Goal: Transaction & Acquisition: Obtain resource

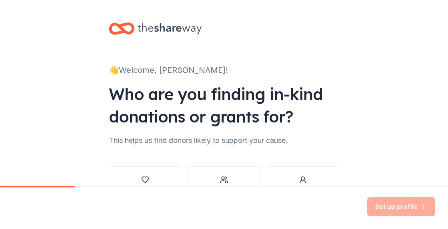
drag, startPoint x: 0, startPoint y: 0, endPoint x: 209, endPoint y: 184, distance: 278.5
drag, startPoint x: 209, startPoint y: 184, endPoint x: 347, endPoint y: 125, distance: 150.5
click at [347, 125] on div "👋 Welcome, SUZANNE! Who are you finding in-kind donations or grants for? This h…" at bounding box center [224, 121] width 256 height 243
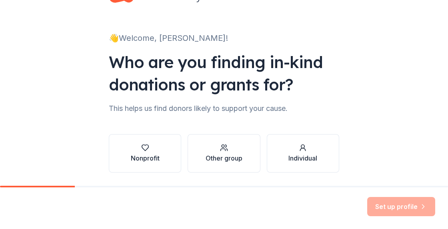
scroll to position [57, 0]
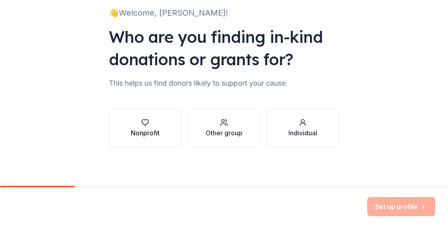
click at [152, 127] on div "Nonprofit" at bounding box center [145, 127] width 29 height 19
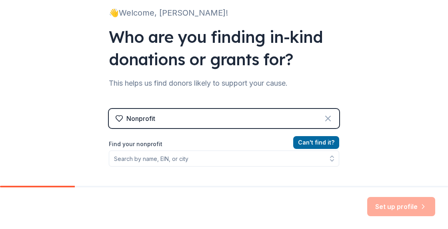
click at [327, 118] on icon at bounding box center [328, 119] width 10 height 10
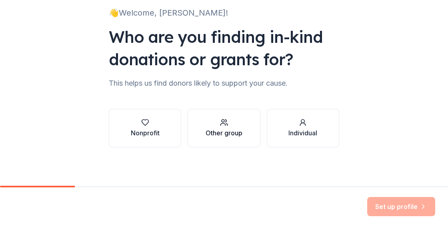
click at [240, 129] on button "Other group" at bounding box center [224, 128] width 72 height 38
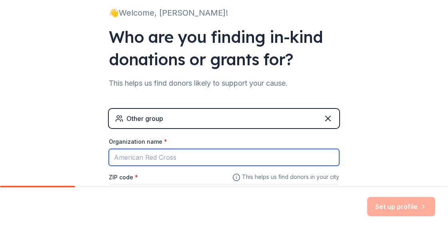
click at [182, 153] on input "Organization name *" at bounding box center [224, 157] width 230 height 17
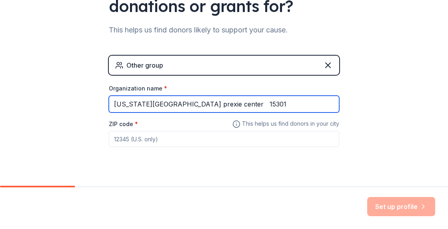
scroll to position [126, 0]
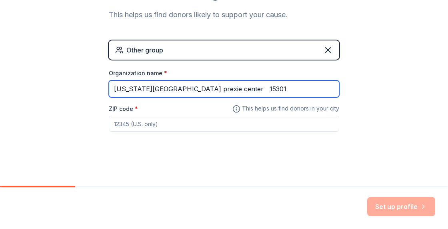
type input "Washington high school prexie center 15301"
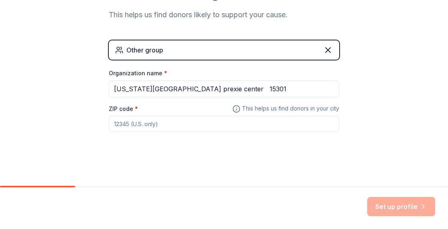
click at [163, 124] on input "ZIP code *" at bounding box center [224, 124] width 230 height 16
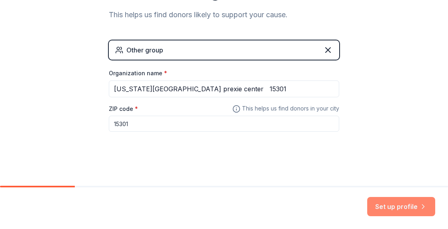
type input "15301"
click at [385, 206] on button "Set up profile" at bounding box center [401, 206] width 68 height 19
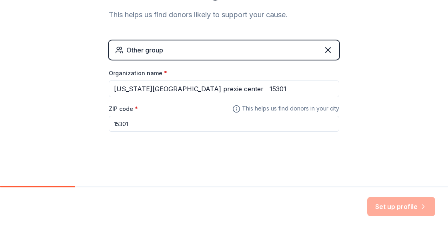
click at [393, 204] on div "Set up profile" at bounding box center [401, 206] width 68 height 19
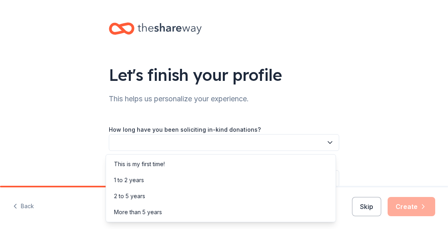
click at [328, 141] on icon "button" at bounding box center [330, 142] width 8 height 8
click at [163, 162] on div "This is my first time!" at bounding box center [139, 164] width 51 height 10
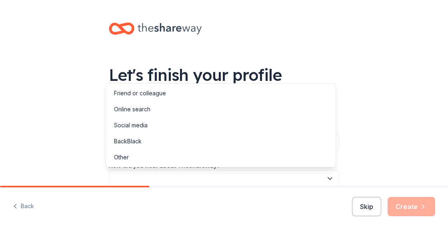
click at [329, 180] on icon "button" at bounding box center [330, 178] width 8 height 8
click at [125, 157] on div "Other" at bounding box center [121, 157] width 15 height 10
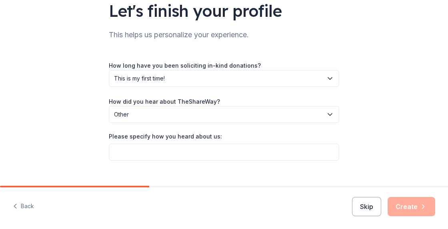
scroll to position [77, 0]
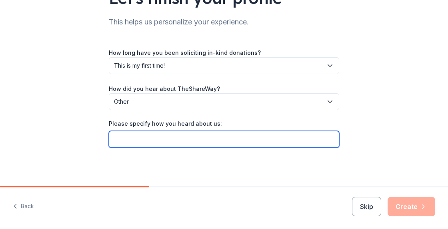
click at [243, 141] on input "Please specify how you heard about us:" at bounding box center [224, 139] width 230 height 17
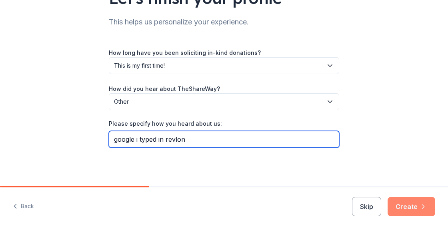
type input "google i typed in revlon"
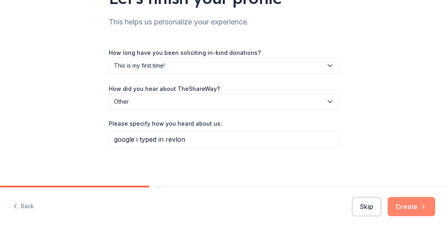
click at [408, 202] on button "Create" at bounding box center [411, 206] width 48 height 19
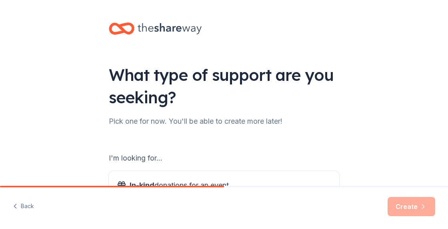
click at [186, 150] on div "I'm looking for... In-kind donations for an event Find auction and raffle items…" at bounding box center [224, 207] width 230 height 146
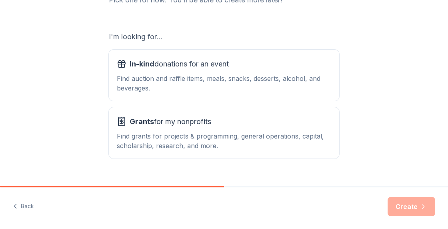
scroll to position [62, 0]
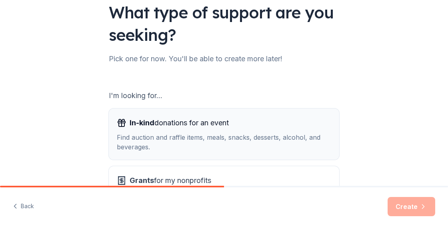
click at [265, 132] on div "Find auction and raffle items, meals, snacks, desserts, alcohol, and beverages." at bounding box center [224, 141] width 214 height 19
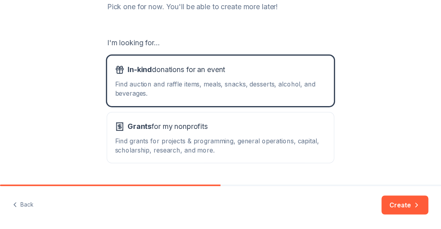
scroll to position [137, 0]
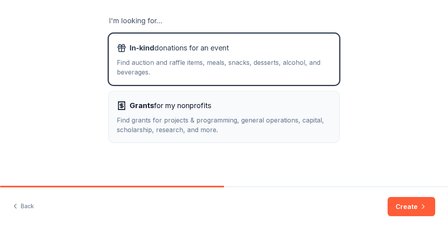
click at [280, 119] on div "Find grants for projects & programming, general operations, capital, scholarshi…" at bounding box center [224, 124] width 214 height 19
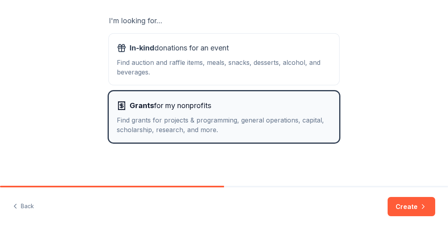
click at [280, 119] on div "Find grants for projects & programming, general operations, capital, scholarshi…" at bounding box center [224, 124] width 214 height 19
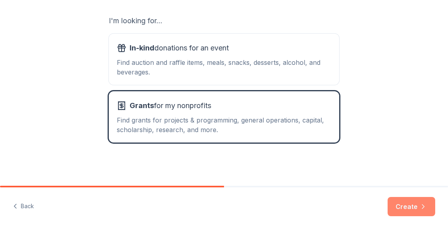
click at [407, 212] on button "Create" at bounding box center [411, 206] width 48 height 19
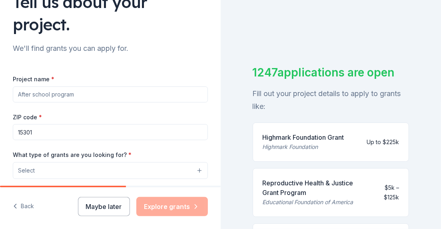
scroll to position [74, 0]
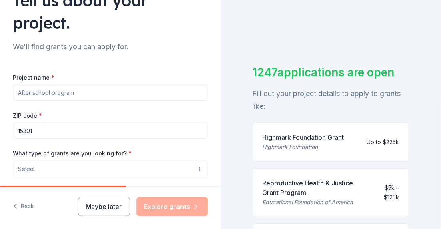
click at [93, 88] on input "Project name *" at bounding box center [110, 93] width 195 height 16
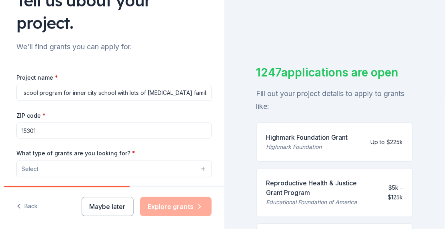
scroll to position [0, 15]
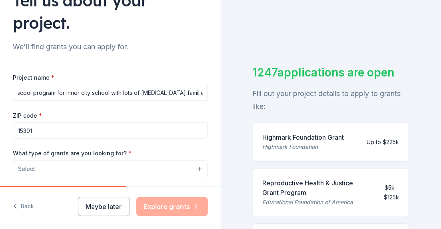
type input "After scool program for inner city school with lots of low income families"
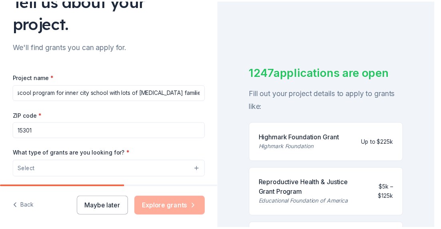
scroll to position [0, 0]
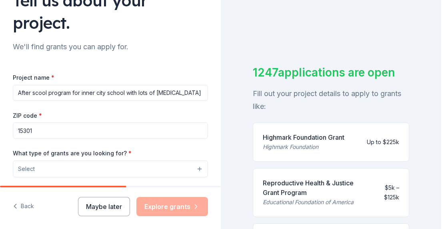
click at [191, 168] on button "Select" at bounding box center [110, 168] width 195 height 17
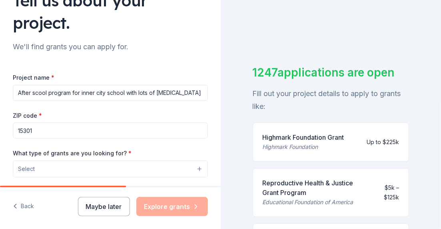
click at [191, 168] on button "Select" at bounding box center [110, 168] width 195 height 17
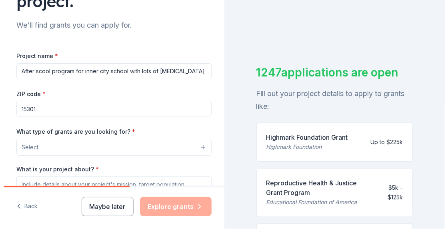
scroll to position [106, 0]
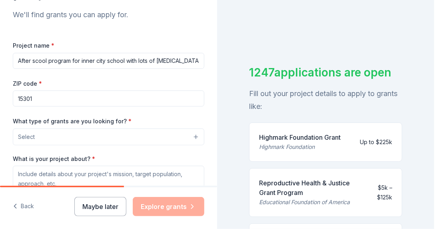
click at [148, 136] on button "Select" at bounding box center [109, 136] width 192 height 17
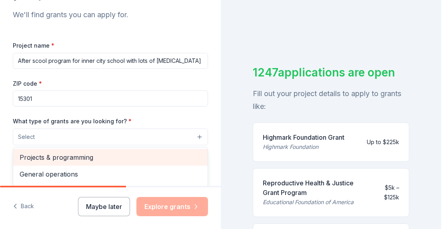
click at [178, 158] on span "Projects & programming" at bounding box center [111, 157] width 182 height 10
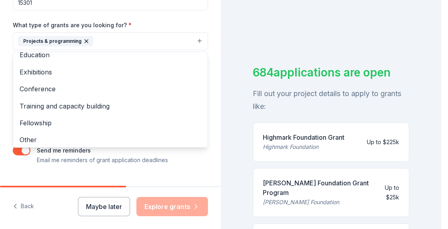
scroll to position [77, 0]
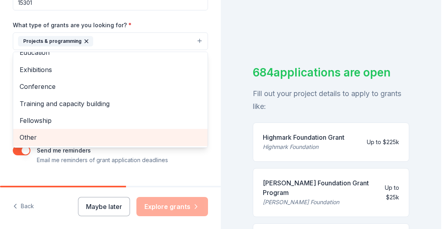
click at [95, 136] on span "Other" at bounding box center [111, 137] width 182 height 10
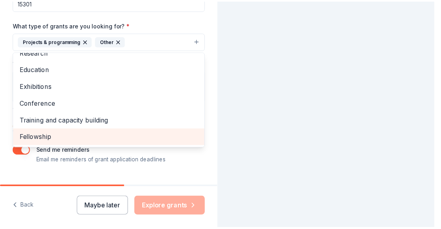
scroll to position [60, 0]
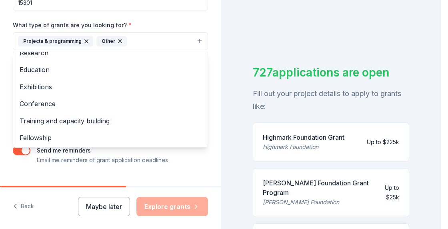
click at [437, 218] on div "Tell us about your project. We'll find grants you can apply for. Project name *…" at bounding box center [220, 114] width 441 height 229
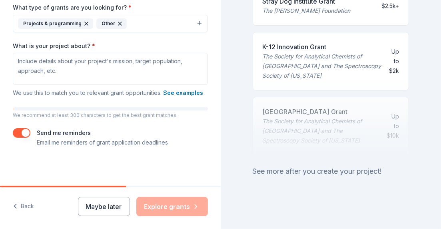
scroll to position [229, 0]
click at [163, 92] on button "See examples" at bounding box center [183, 93] width 40 height 10
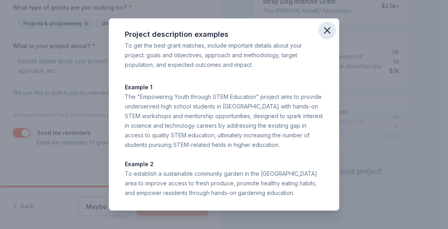
click at [325, 32] on icon "button" at bounding box center [327, 30] width 11 height 11
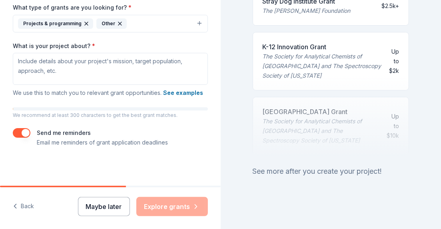
click at [105, 202] on button "Maybe later" at bounding box center [104, 206] width 52 height 19
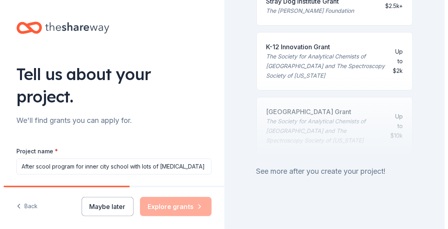
scroll to position [0, 0]
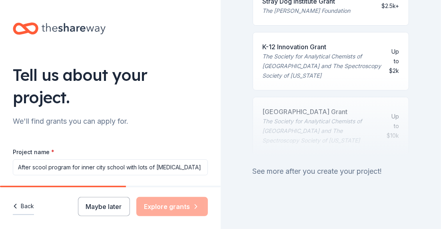
click at [27, 207] on button "Back" at bounding box center [23, 206] width 21 height 17
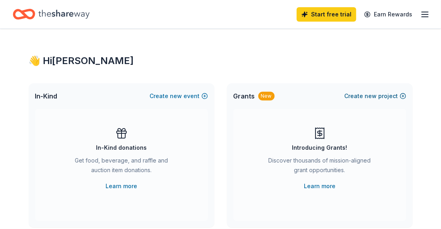
click at [370, 94] on span "new" at bounding box center [371, 96] width 12 height 10
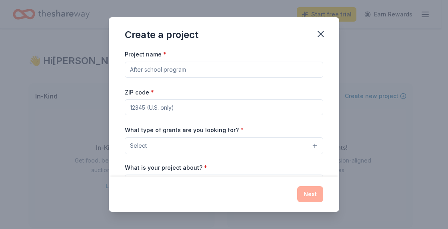
click at [233, 72] on input "Project name *" at bounding box center [224, 70] width 198 height 16
type input "o"
click at [218, 69] on input "prexie center inner city school wASH hIGH" at bounding box center [224, 70] width 198 height 16
type input "prexie center inner city school WASH hIGH"
click at [175, 105] on input "ZIP code *" at bounding box center [224, 107] width 198 height 16
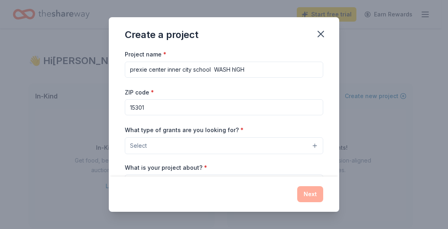
type input "15301"
click at [307, 144] on button "Select" at bounding box center [224, 145] width 198 height 17
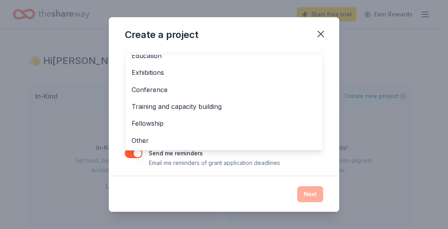
scroll to position [104, 0]
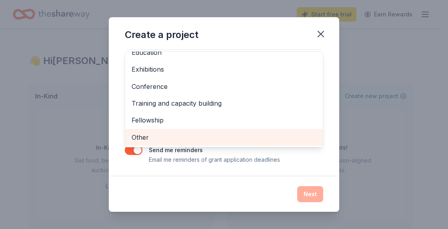
click at [229, 133] on span "Other" at bounding box center [224, 137] width 185 height 10
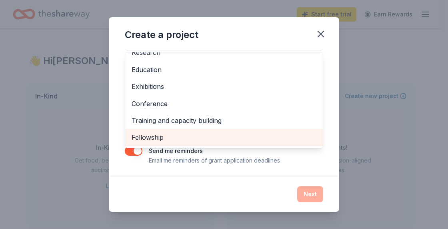
scroll to position [77, 0]
click at [244, 137] on span "Fellowship" at bounding box center [224, 137] width 185 height 10
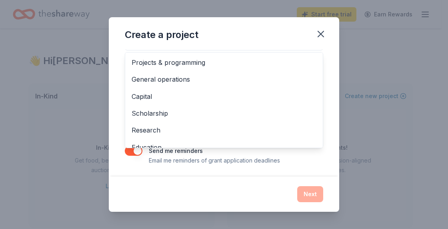
scroll to position [105, 0]
click at [266, 31] on div "Create a project Project name * prexie center inner city school WASH hIGH ZIP c…" at bounding box center [224, 114] width 230 height 194
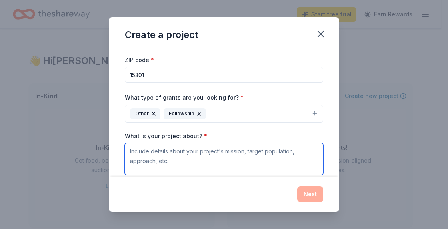
click at [218, 153] on textarea "What is your project about? *" at bounding box center [224, 159] width 198 height 32
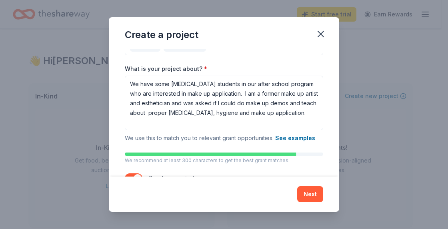
scroll to position [102, 0]
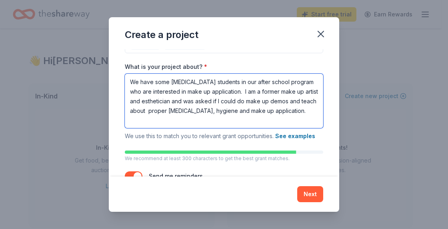
click at [178, 114] on textarea "We have some low income students in our after school program who are interested…" at bounding box center [224, 101] width 198 height 54
click at [174, 121] on textarea "We have some low income students in our after school program who are interested…" at bounding box center [224, 101] width 198 height 54
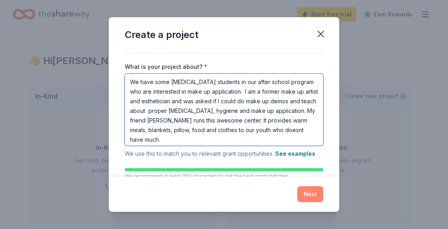
type textarea "We have some low income students in our after school program who are interested…"
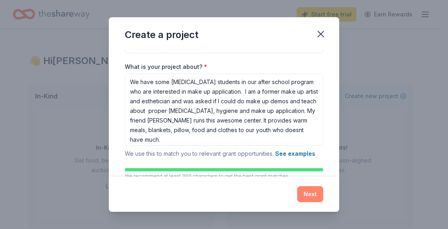
click at [302, 195] on button "Next" at bounding box center [310, 194] width 26 height 16
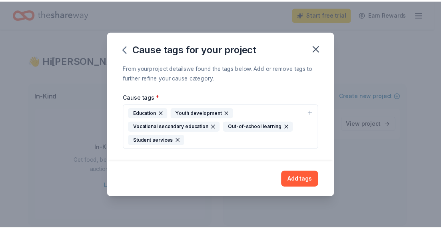
scroll to position [0, 0]
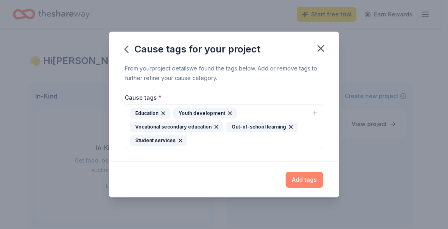
click at [298, 182] on button "Add tags" at bounding box center [305, 180] width 38 height 16
click at [218, 127] on icon "button" at bounding box center [216, 127] width 6 height 6
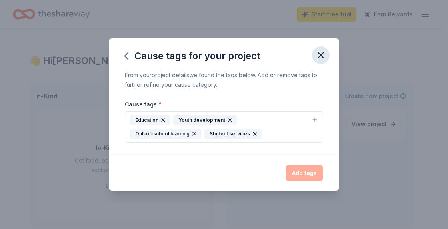
click at [318, 53] on icon "button" at bounding box center [321, 55] width 6 height 6
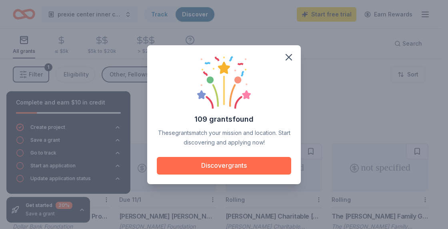
click at [243, 164] on button "Discover grants" at bounding box center [224, 166] width 134 height 18
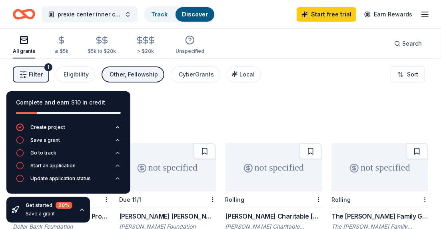
click at [83, 210] on icon "button" at bounding box center [81, 210] width 3 height 2
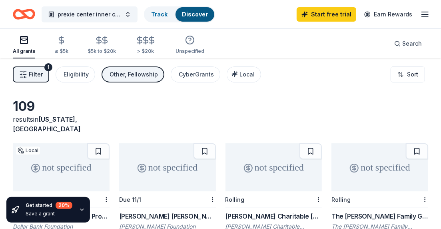
click at [83, 210] on icon "button" at bounding box center [82, 209] width 6 height 6
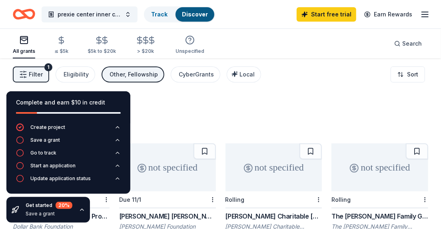
click at [83, 210] on icon "button" at bounding box center [81, 210] width 3 height 2
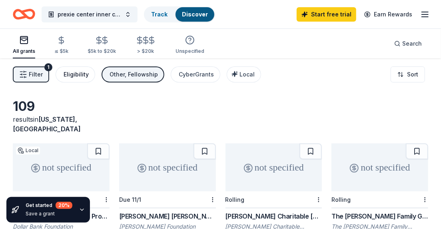
click at [76, 74] on div "Eligibility" at bounding box center [76, 75] width 25 height 10
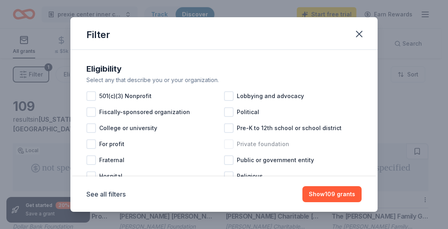
click at [224, 143] on div at bounding box center [229, 144] width 10 height 10
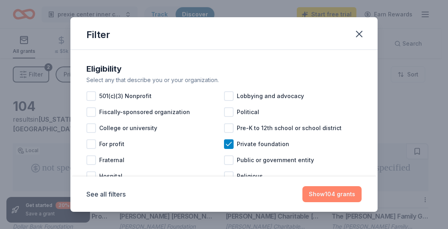
click at [321, 193] on button "Show 104 grants" at bounding box center [331, 194] width 59 height 16
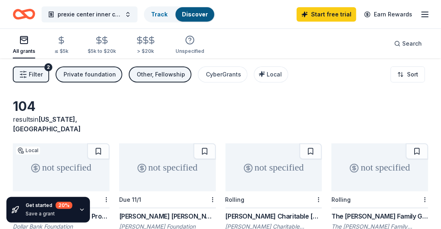
click at [346, 211] on div "The [PERSON_NAME] Family Grant" at bounding box center [380, 216] width 97 height 10
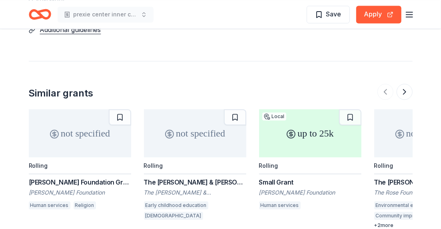
scroll to position [709, 0]
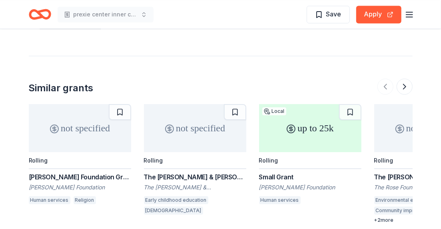
click at [313, 111] on div "up to 25k" at bounding box center [310, 128] width 102 height 48
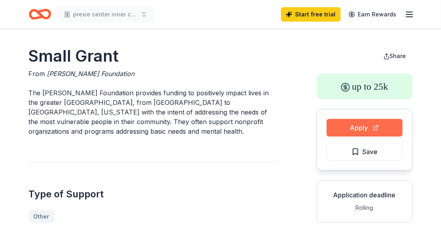
click at [341, 129] on button "Apply" at bounding box center [365, 128] width 76 height 18
